Goal: Information Seeking & Learning: Learn about a topic

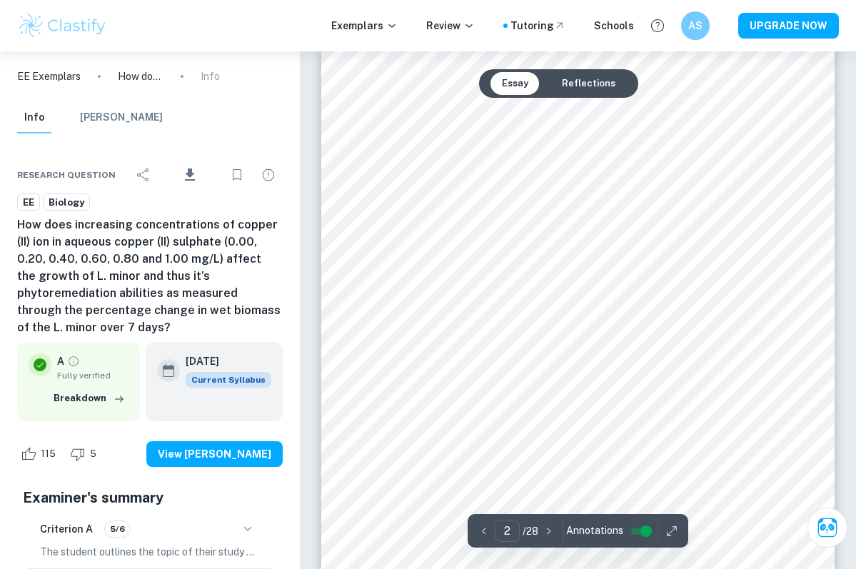
scroll to position [796, 0]
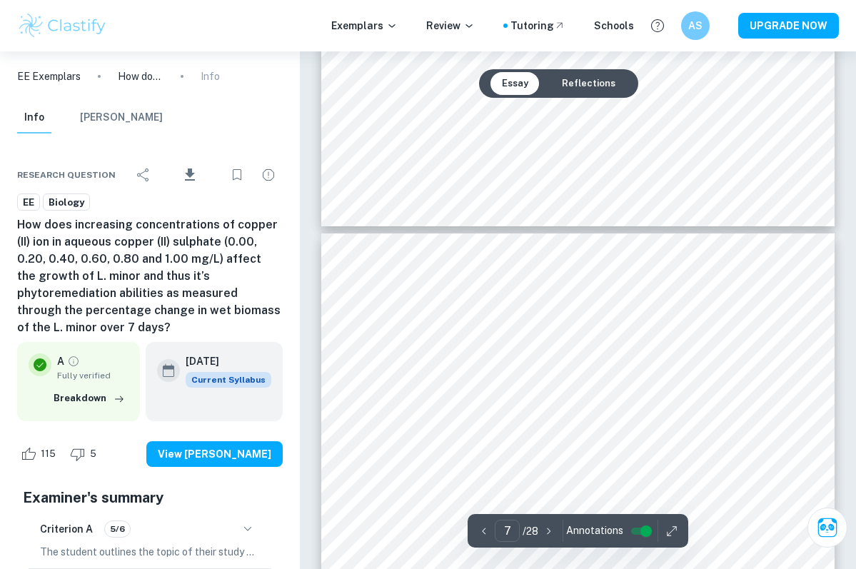
type input "8"
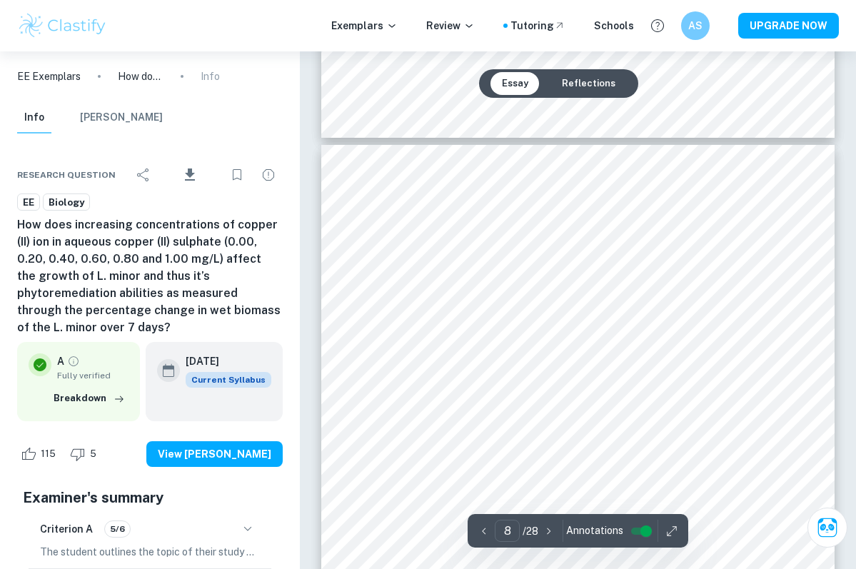
scroll to position [4786, 0]
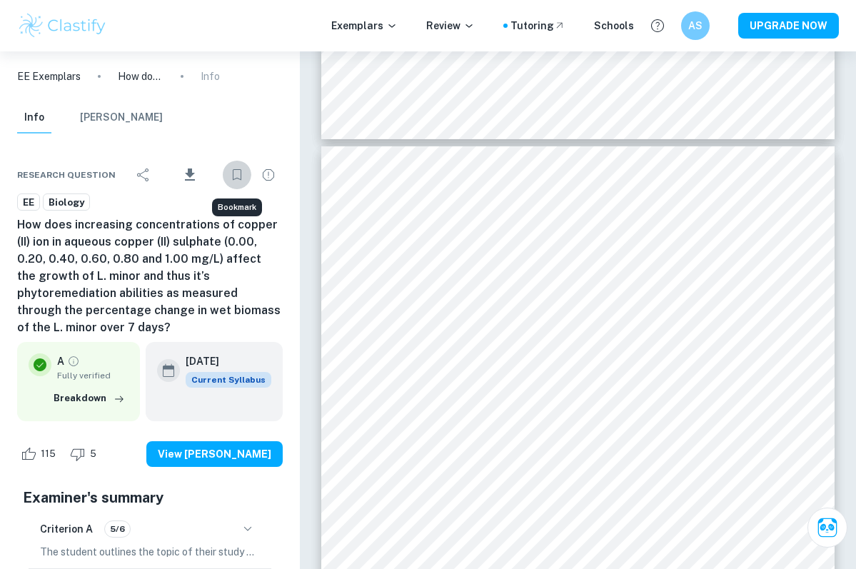
click at [234, 175] on icon "Bookmark" at bounding box center [237, 174] width 17 height 17
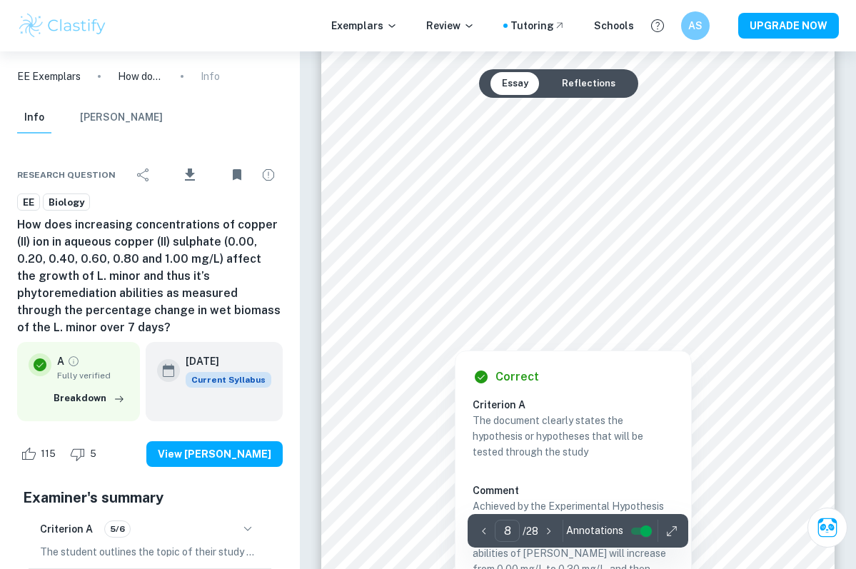
scroll to position [4979, 0]
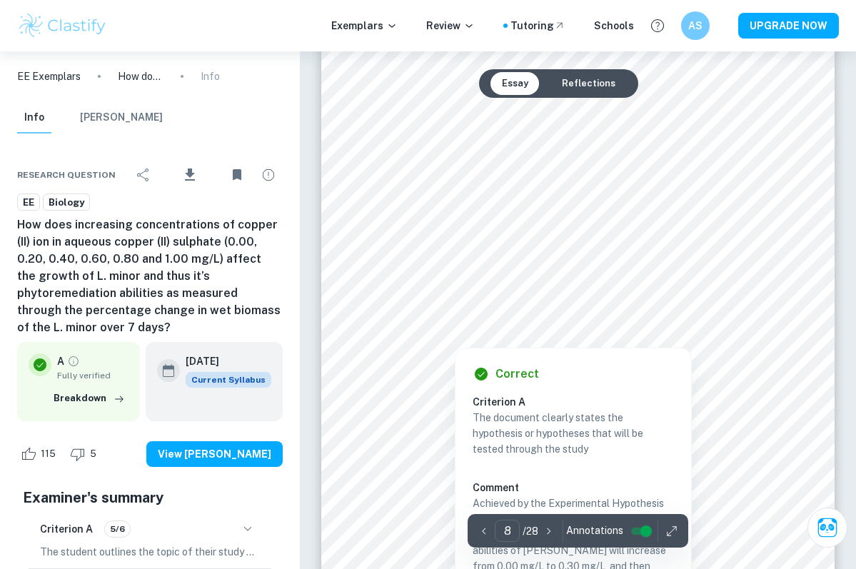
click at [420, 185] on div at bounding box center [578, 192] width 356 height 34
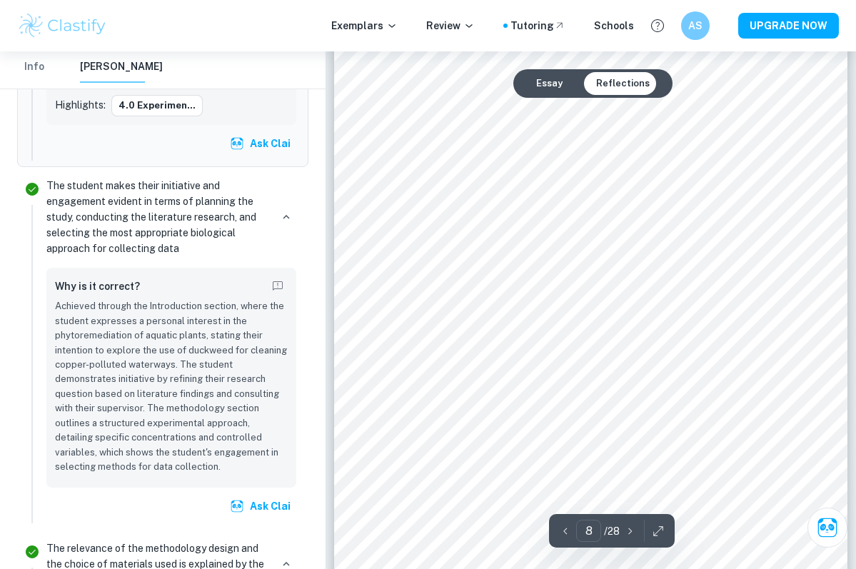
scroll to position [4761, 0]
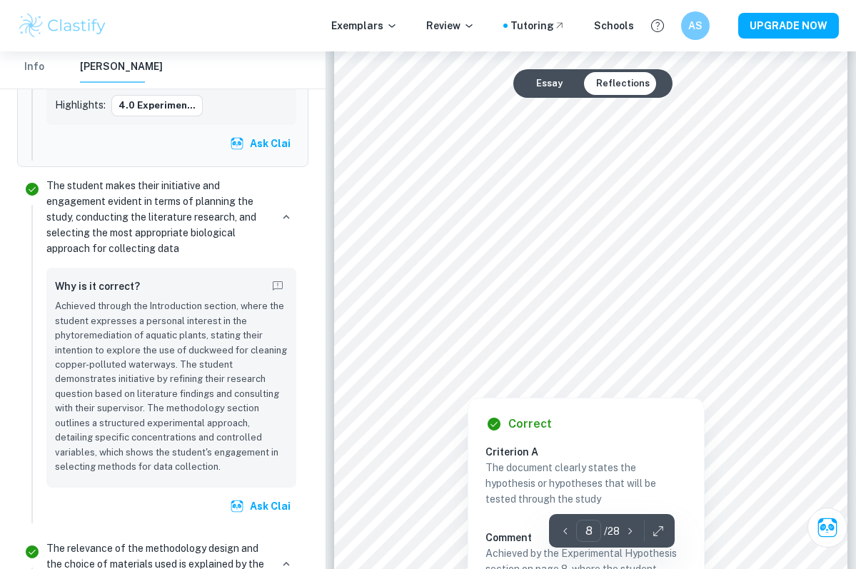
click at [463, 261] on div at bounding box center [591, 263] width 356 height 34
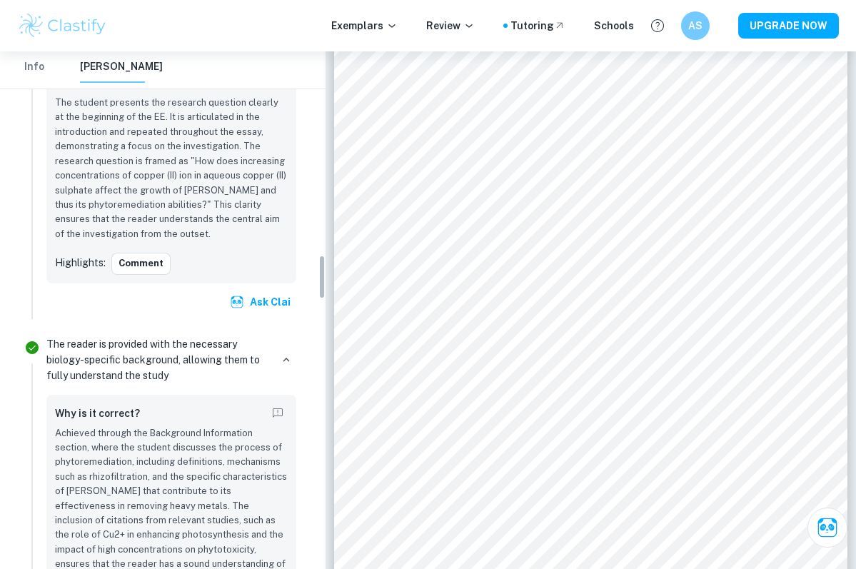
scroll to position [2801, 0]
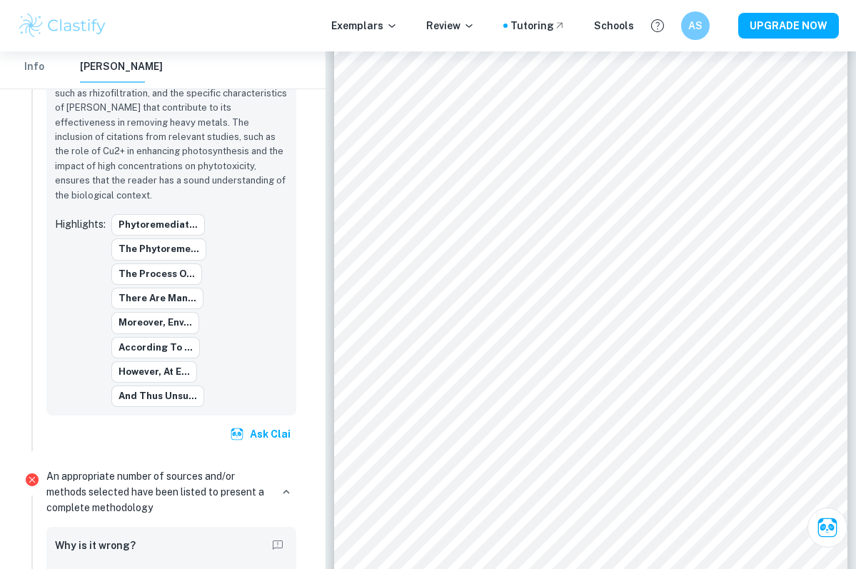
click at [127, 468] on p "An appropriate number of sources and/or methods selected have been listed to pr…" at bounding box center [158, 491] width 224 height 47
click at [126, 538] on h6 "Why is it wrong?" at bounding box center [95, 546] width 81 height 16
drag, startPoint x: 156, startPoint y: 433, endPoint x: 115, endPoint y: 403, distance: 51.1
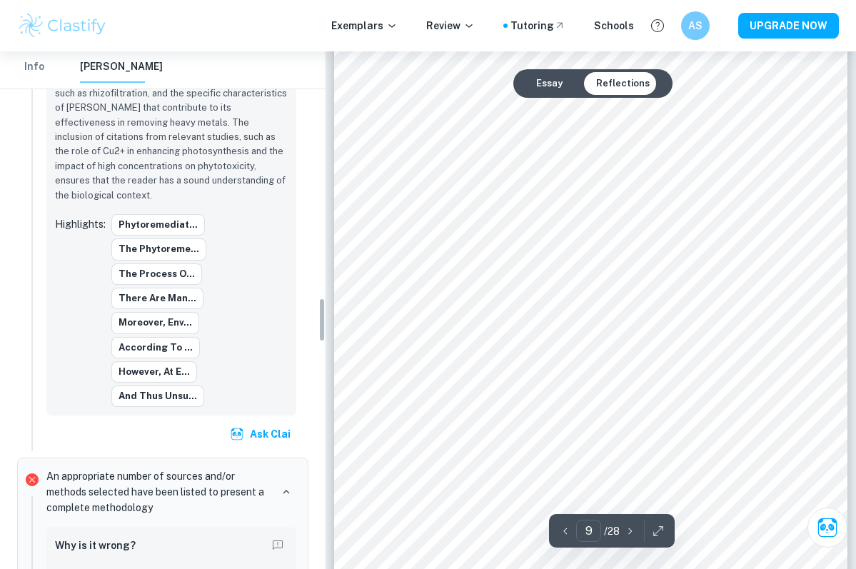
click at [114, 527] on div "Why is it wrong? Highlights: To stimulate ..." at bounding box center [171, 563] width 250 height 73
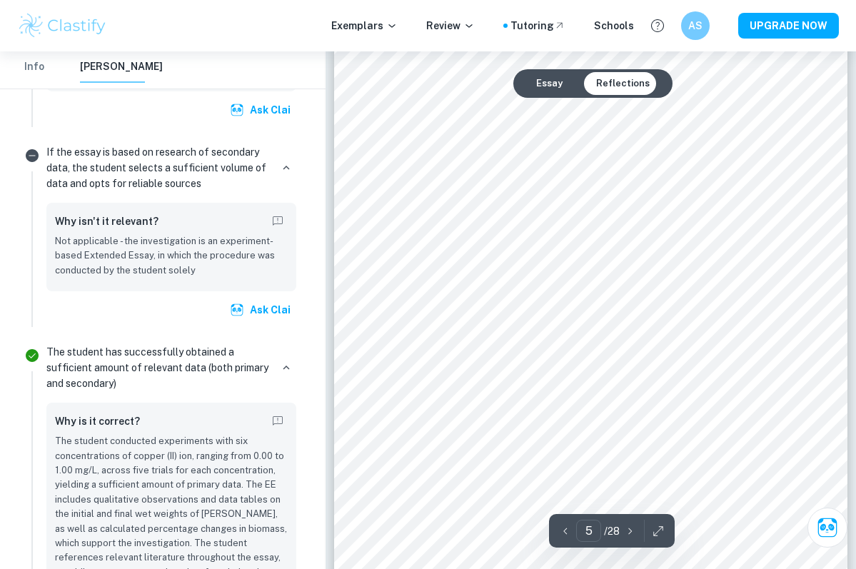
scroll to position [2771, 0]
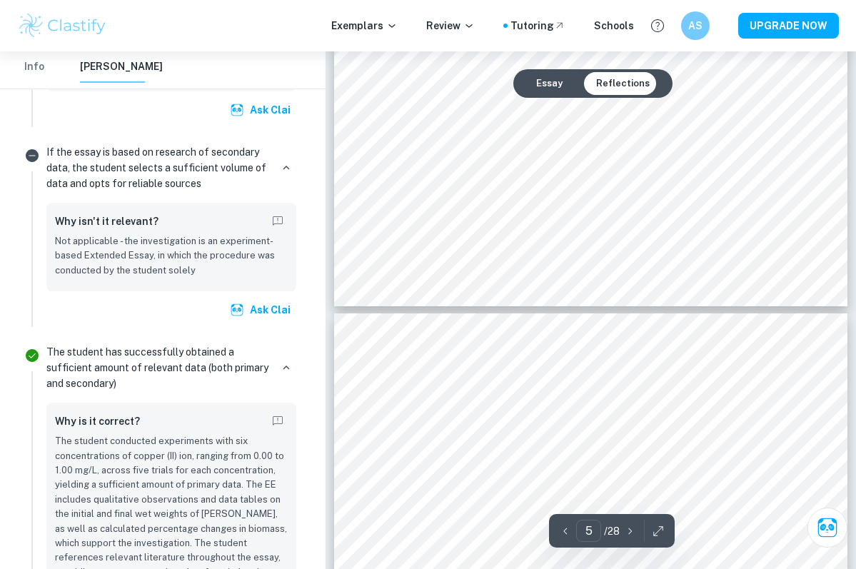
type input "4"
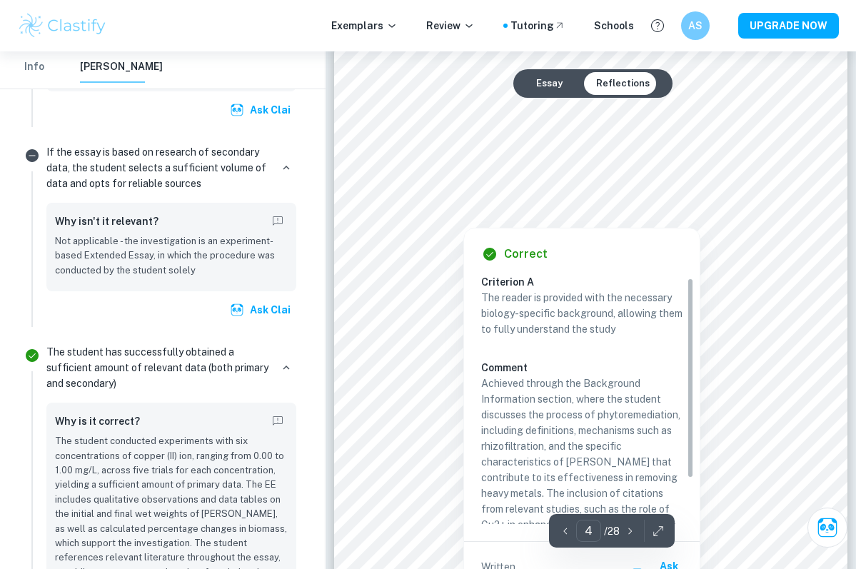
scroll to position [5, 0]
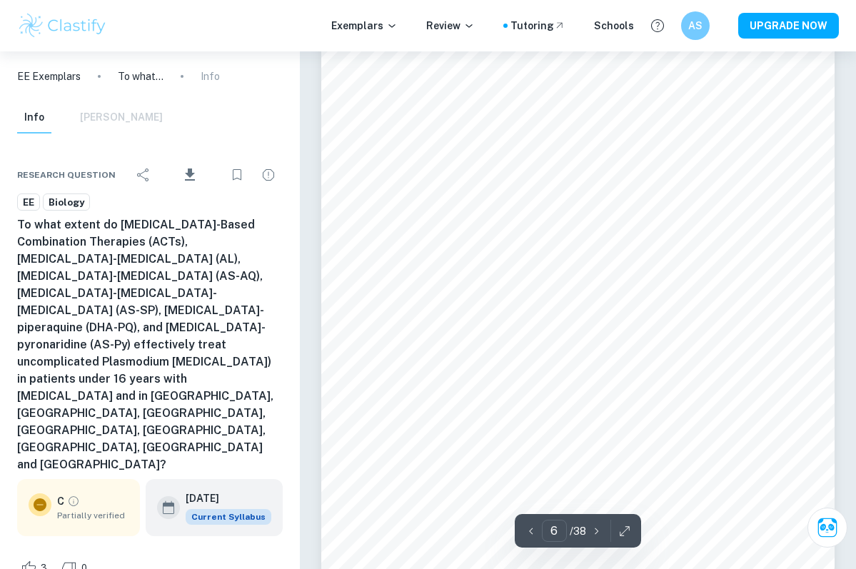
scroll to position [4527, 0]
type input "7"
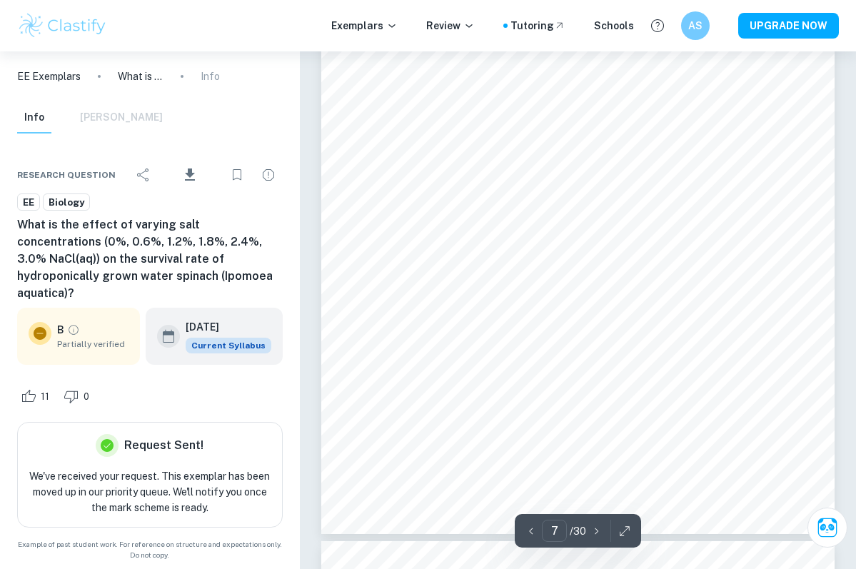
scroll to position [4445, 0]
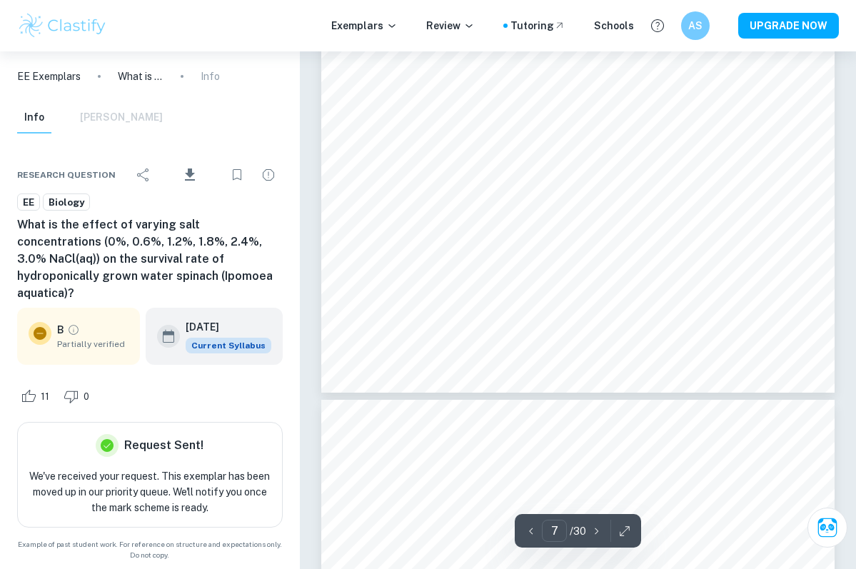
type input "8"
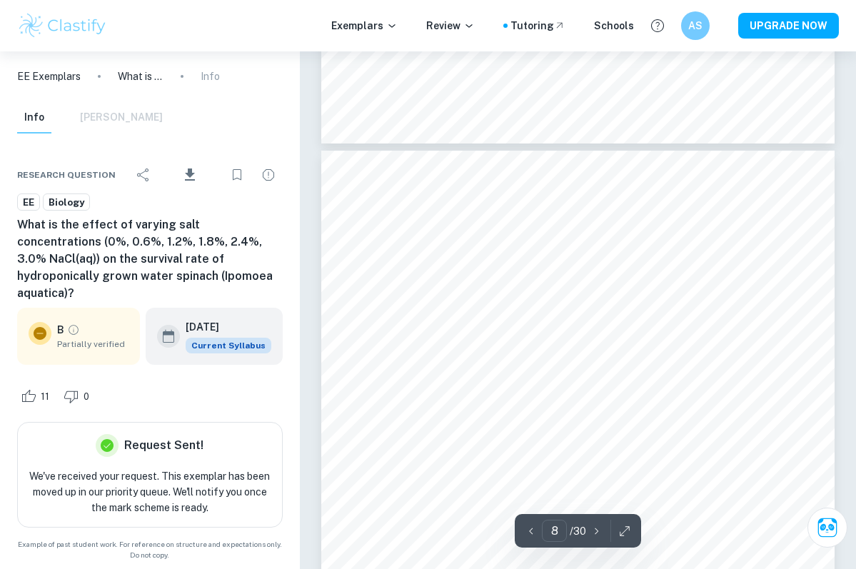
scroll to position [4766, 0]
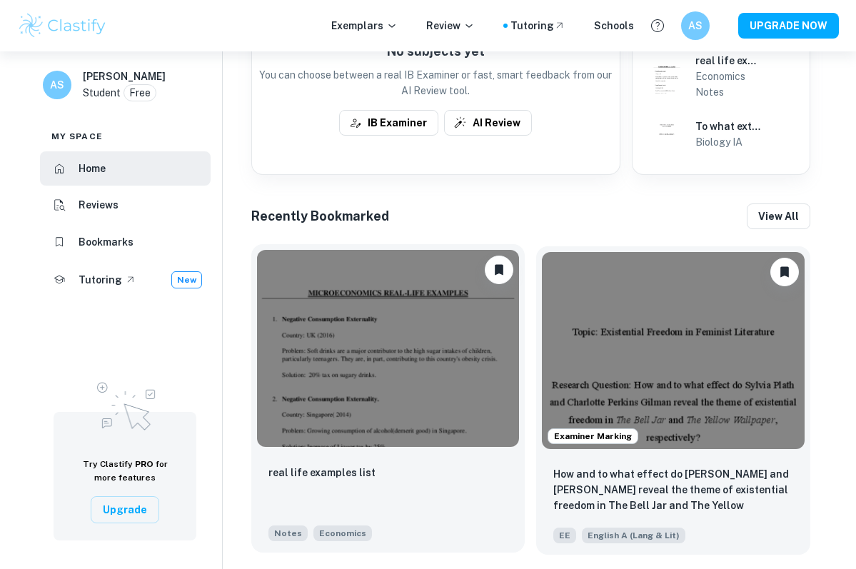
scroll to position [523, 0]
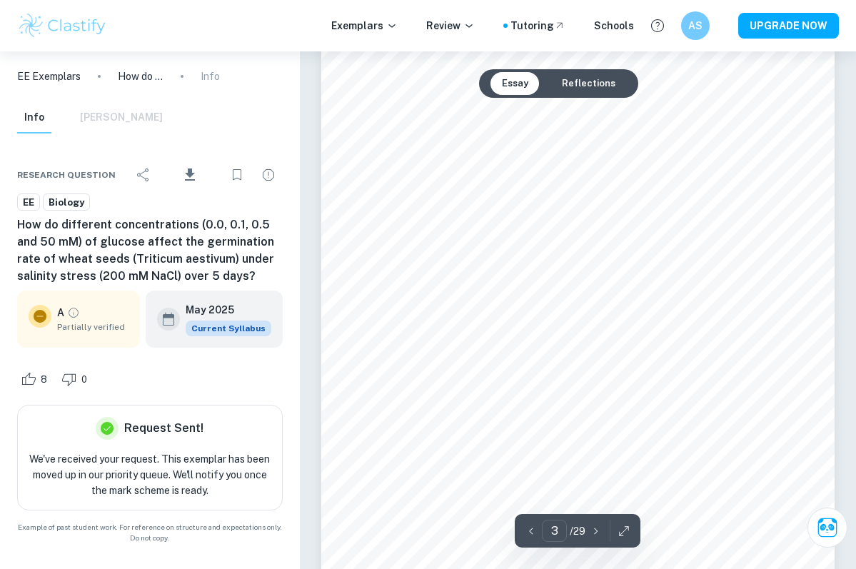
scroll to position [1714, 0]
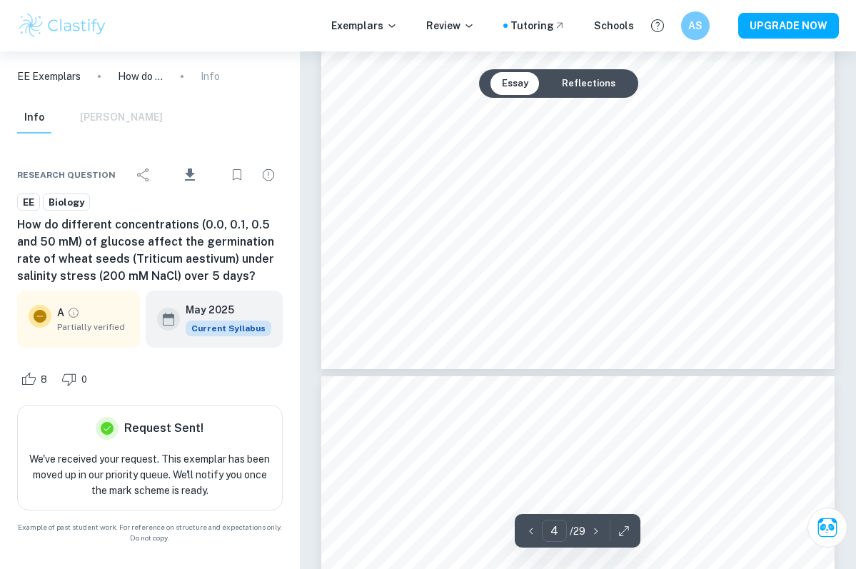
type input "5"
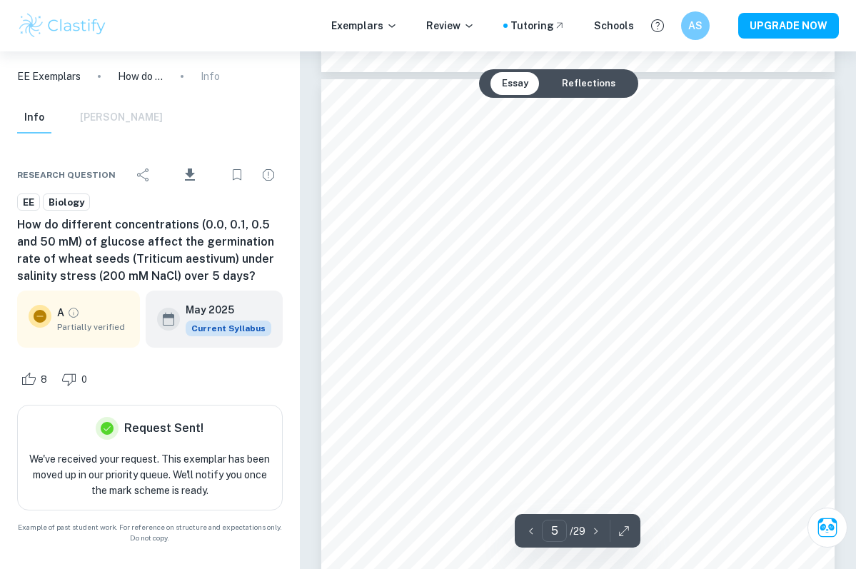
scroll to position [3102, 0]
